Goal: Navigation & Orientation: Find specific page/section

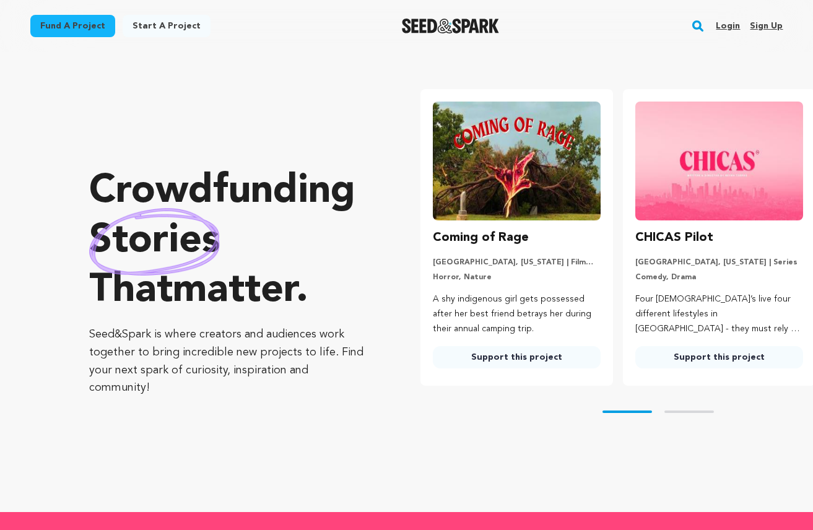
click at [746, 25] on div "Login Sign up" at bounding box center [744, 26] width 77 height 32
click at [740, 25] on link "Login" at bounding box center [728, 26] width 24 height 20
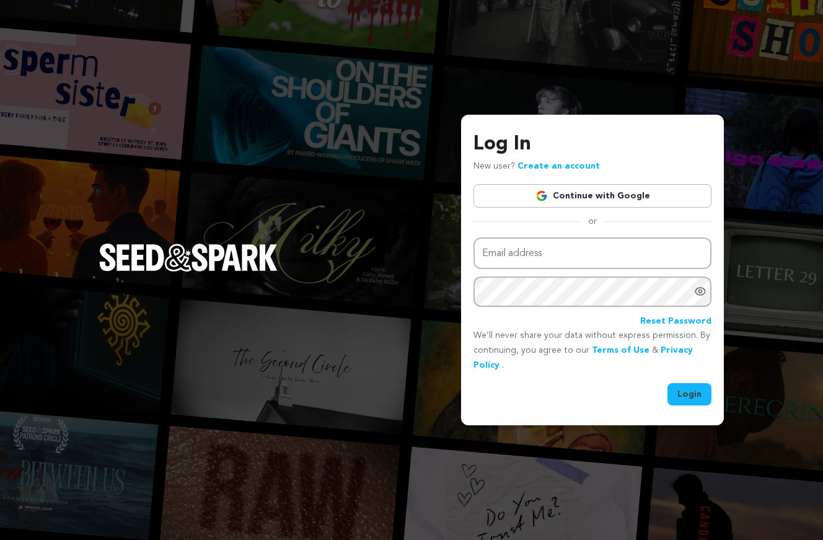
click at [624, 199] on link "Continue with Google" at bounding box center [592, 196] width 238 height 24
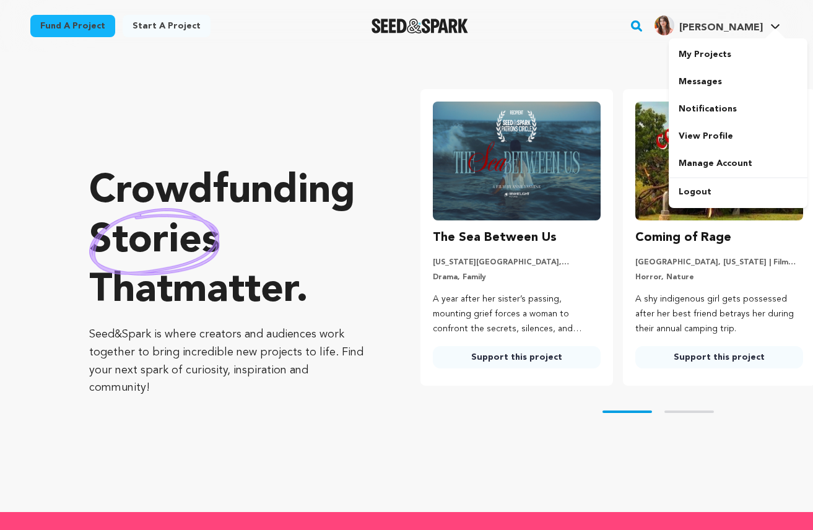
click at [722, 36] on span "Zoe T. Zoe T." at bounding box center [717, 26] width 131 height 26
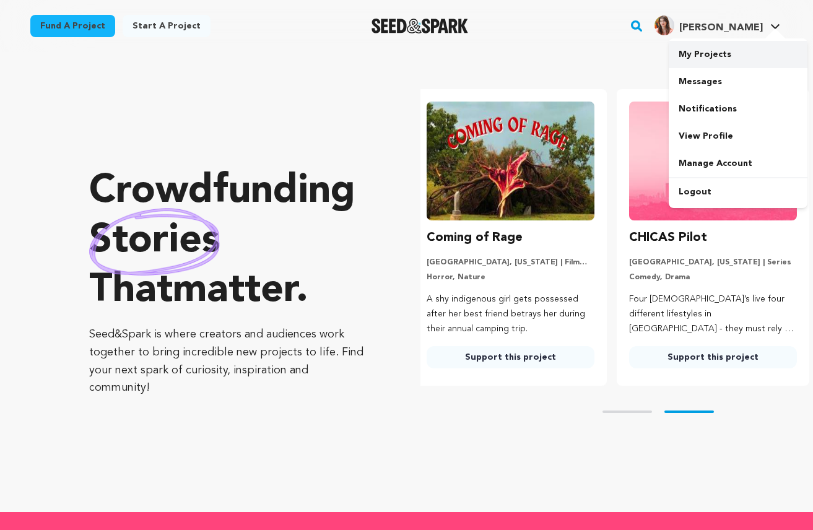
scroll to position [0, 212]
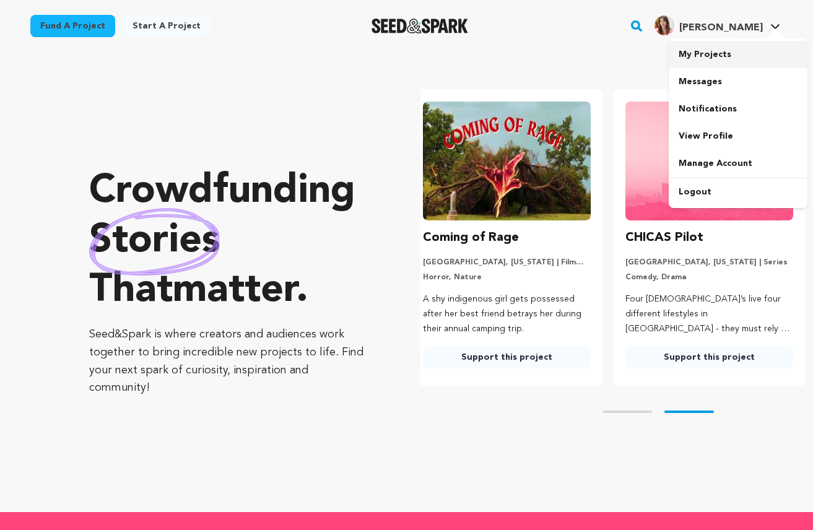
click at [714, 55] on link "My Projects" at bounding box center [738, 54] width 139 height 27
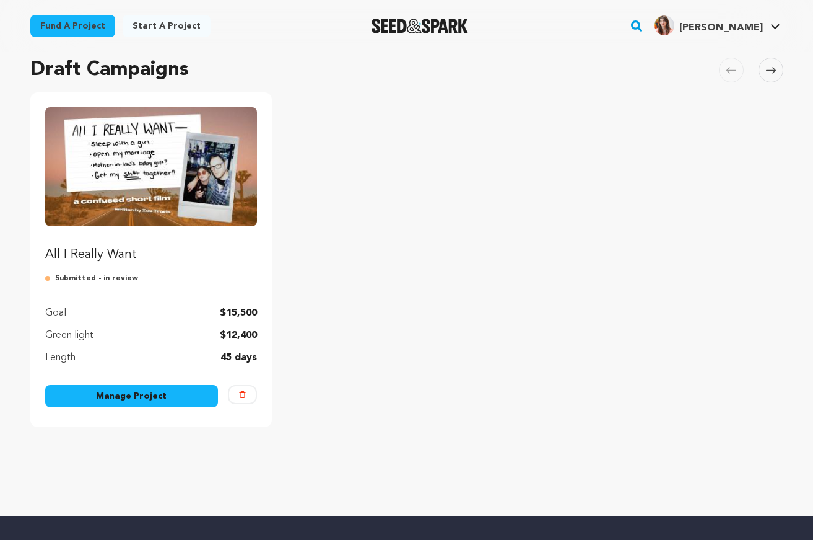
scroll to position [79, 0]
